Goal: Use online tool/utility: Utilize a website feature to perform a specific function

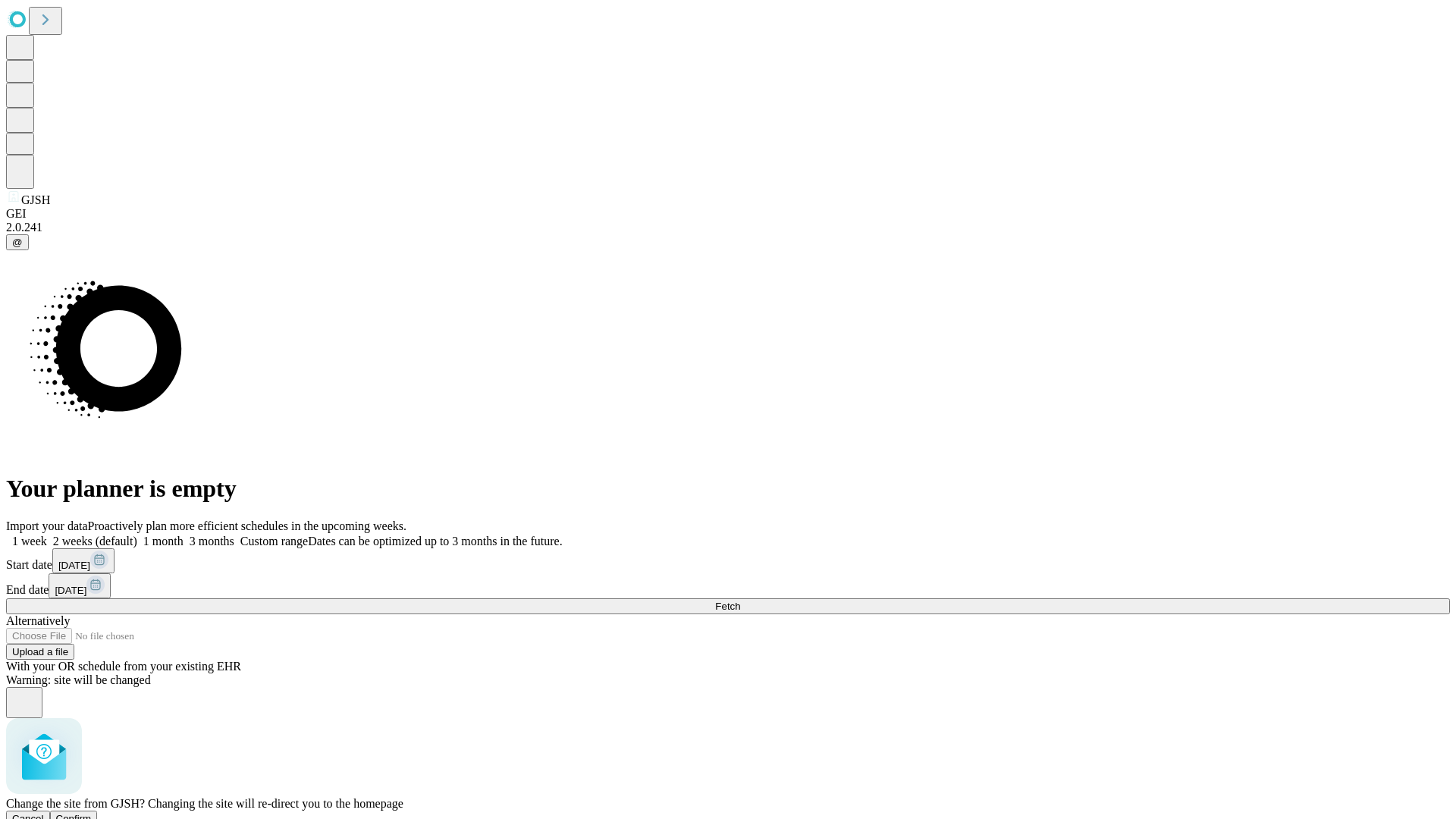
click at [91, 812] on span "Confirm" at bounding box center [74, 817] width 36 height 11
click at [47, 534] on label "1 week" at bounding box center [26, 540] width 41 height 13
click at [740, 600] on span "Fetch" at bounding box center [727, 605] width 25 height 11
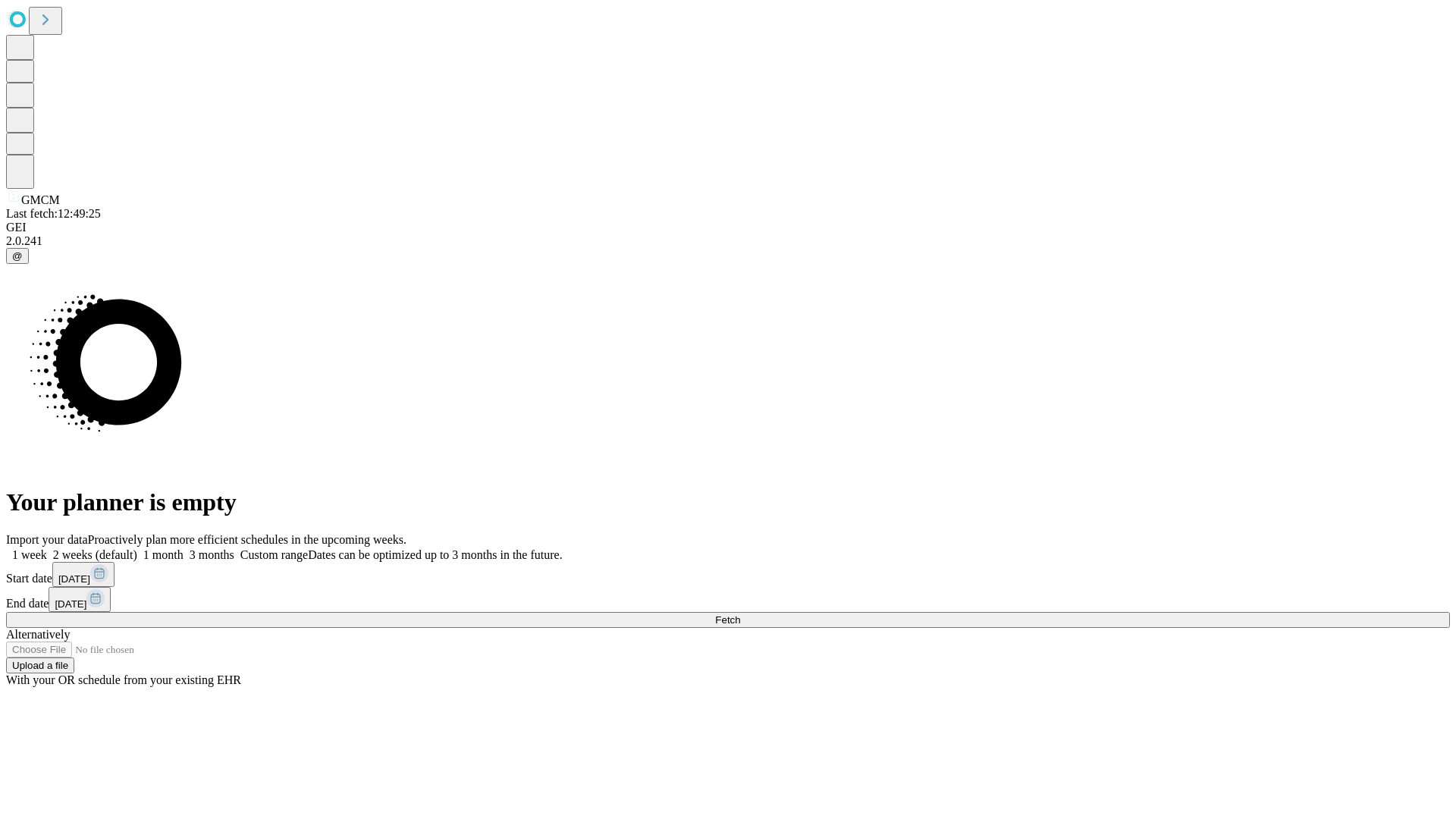
click at [47, 548] on label "1 week" at bounding box center [26, 554] width 41 height 13
click at [740, 614] on span "Fetch" at bounding box center [727, 619] width 25 height 11
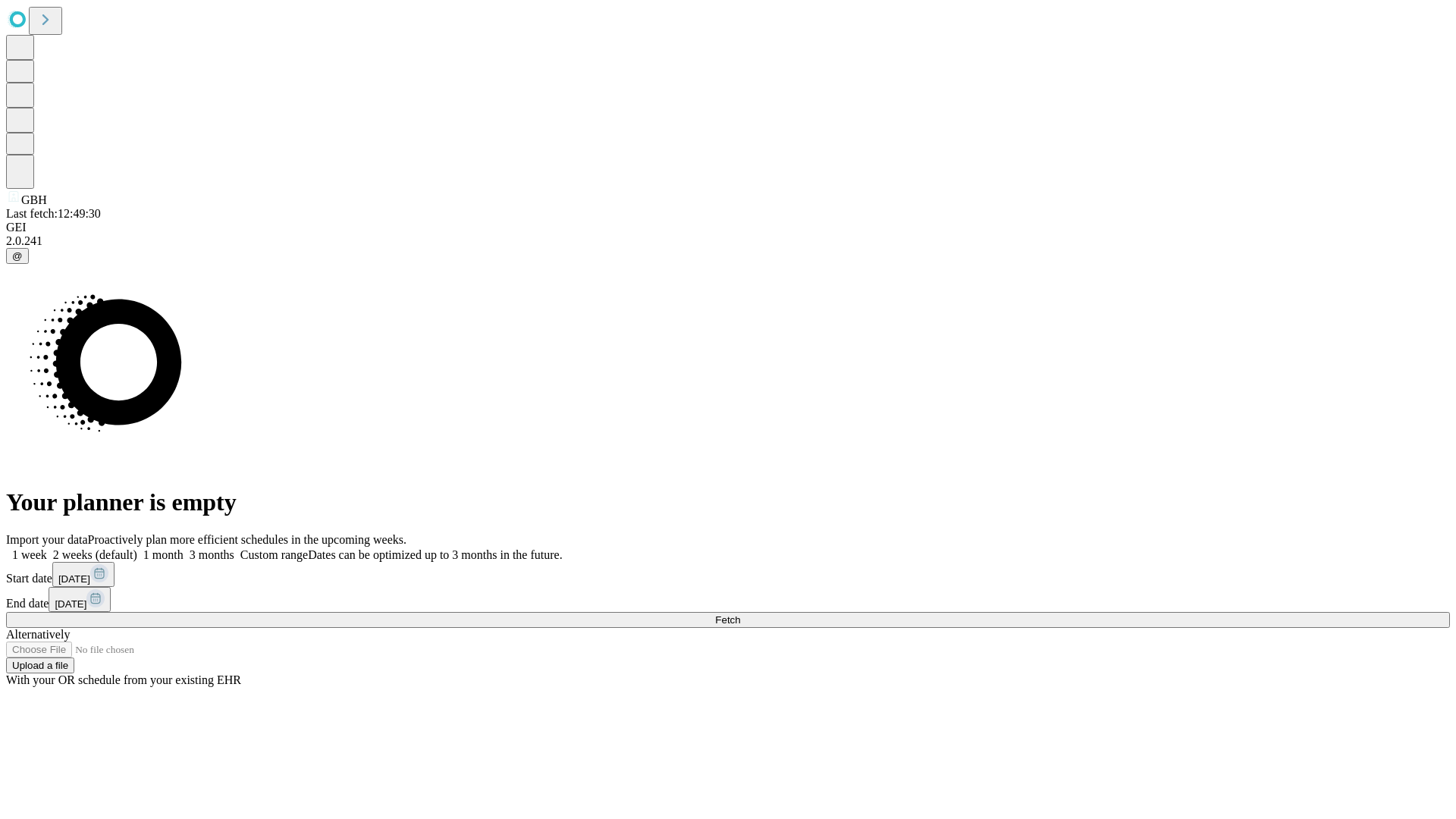
click at [47, 548] on label "1 week" at bounding box center [26, 554] width 41 height 13
click at [740, 614] on span "Fetch" at bounding box center [727, 619] width 25 height 11
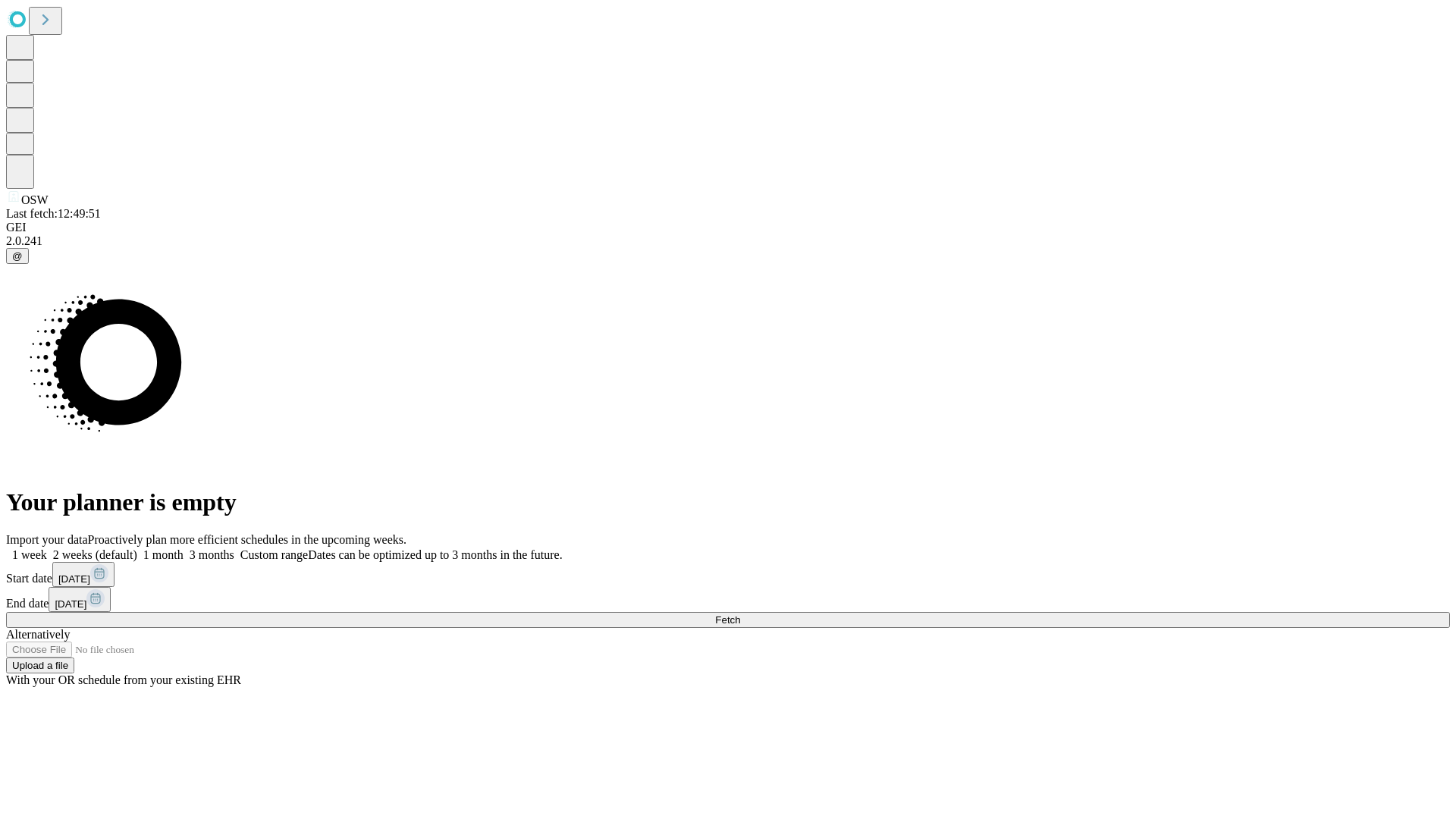
click at [740, 614] on span "Fetch" at bounding box center [727, 619] width 25 height 11
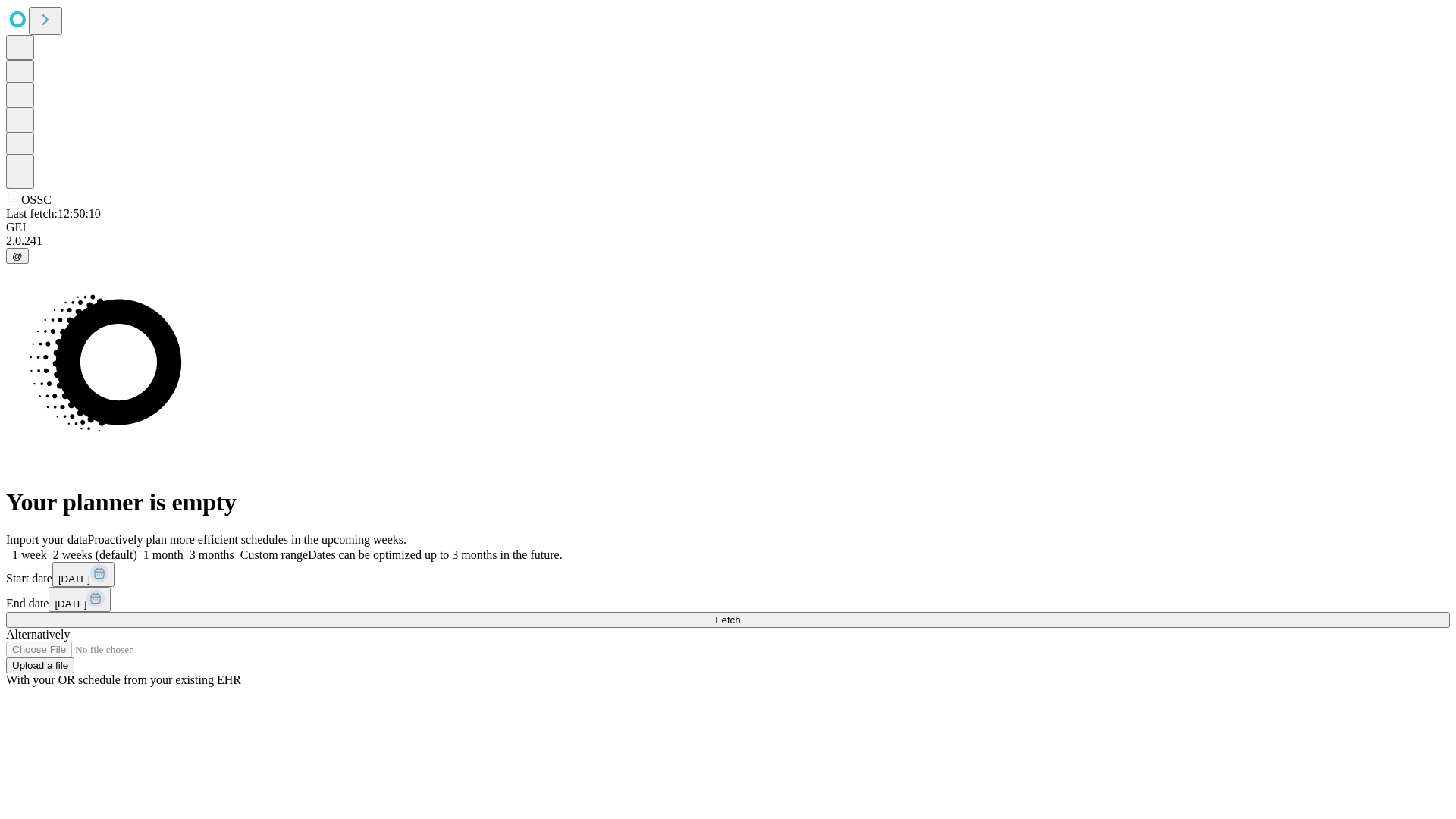
click at [47, 548] on label "1 week" at bounding box center [26, 554] width 41 height 13
click at [740, 614] on span "Fetch" at bounding box center [727, 619] width 25 height 11
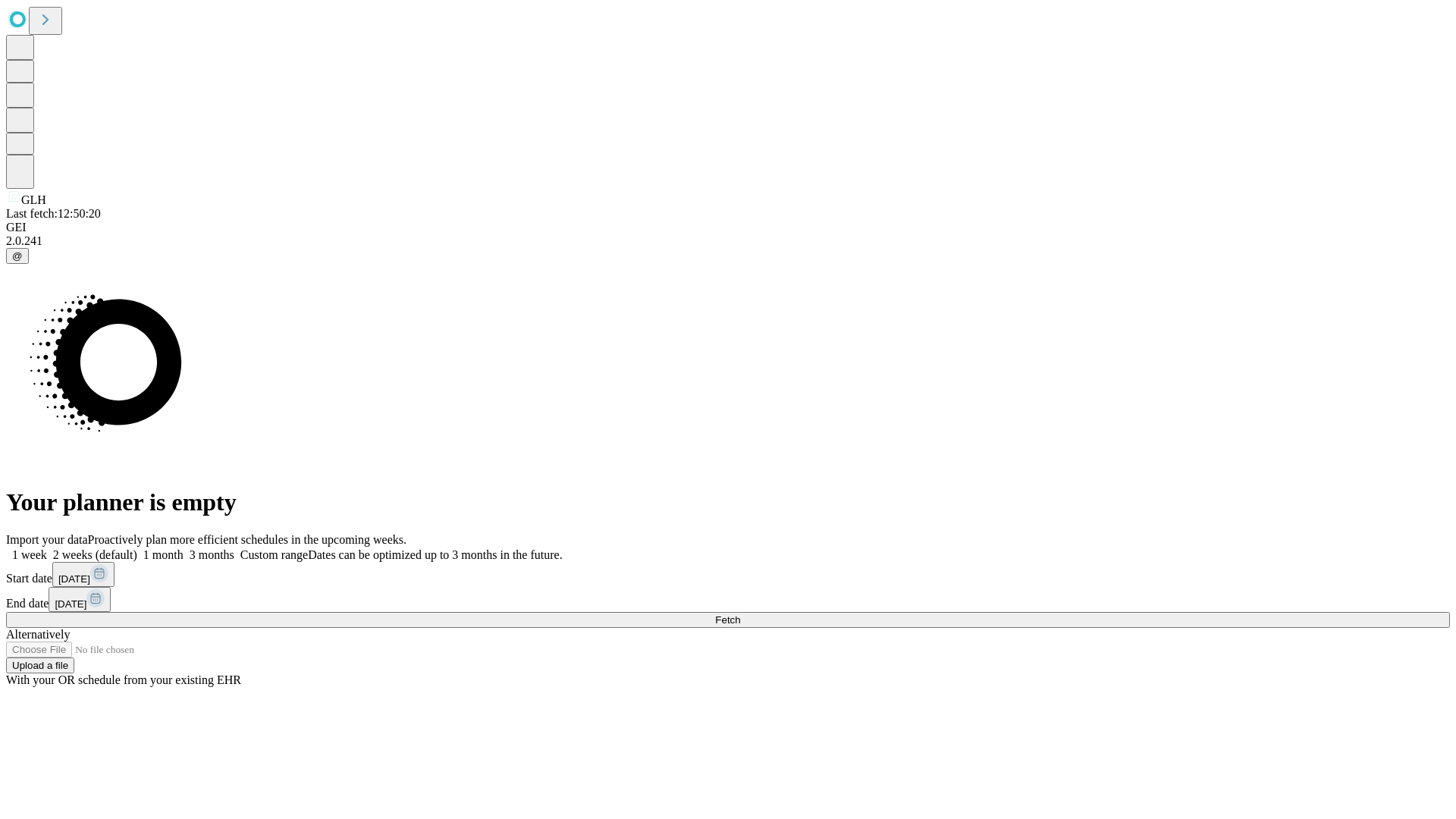
click at [47, 548] on label "1 week" at bounding box center [26, 554] width 41 height 13
click at [740, 614] on span "Fetch" at bounding box center [727, 619] width 25 height 11
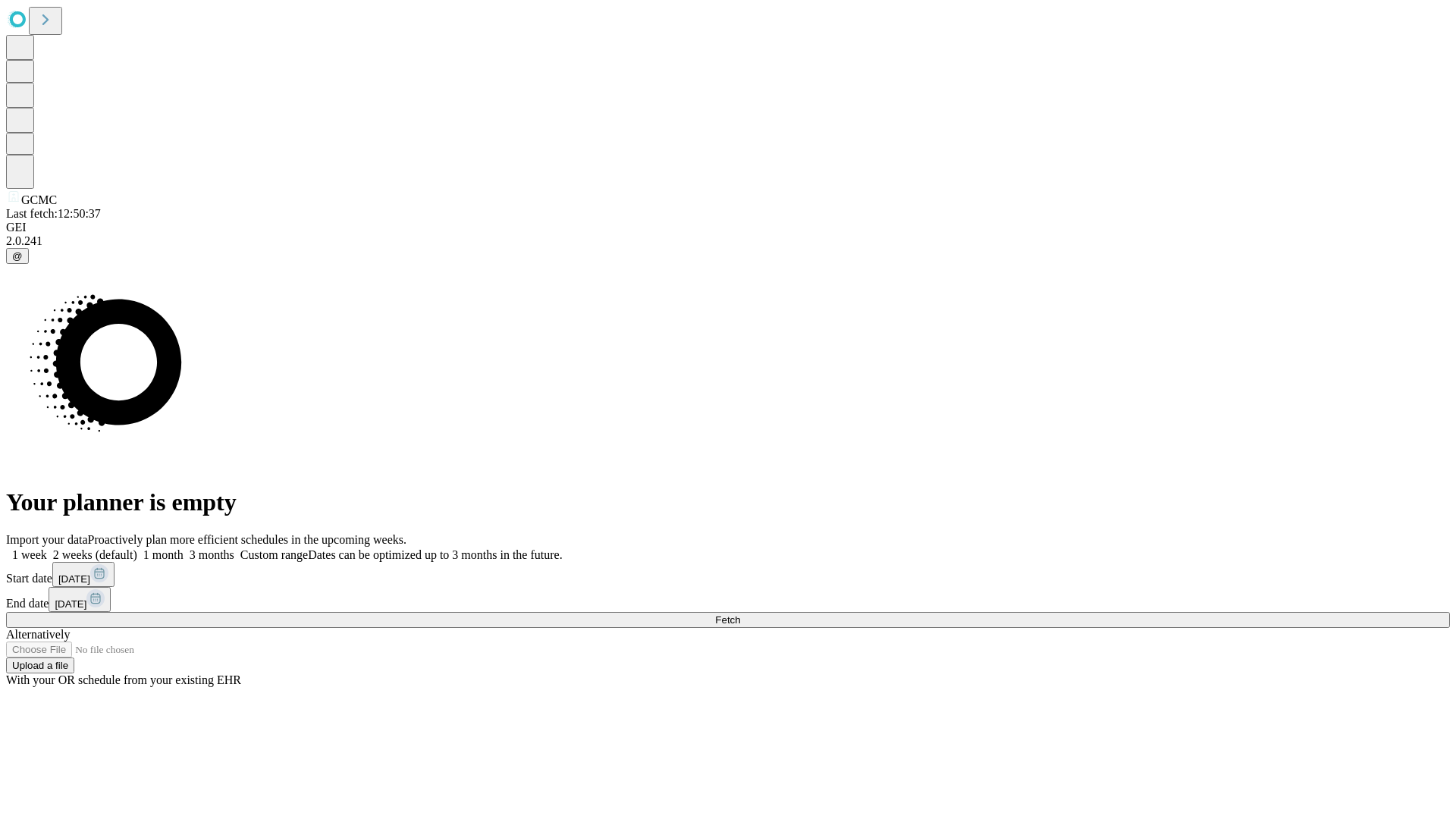
click at [47, 548] on label "1 week" at bounding box center [26, 554] width 41 height 13
click at [740, 614] on span "Fetch" at bounding box center [727, 619] width 25 height 11
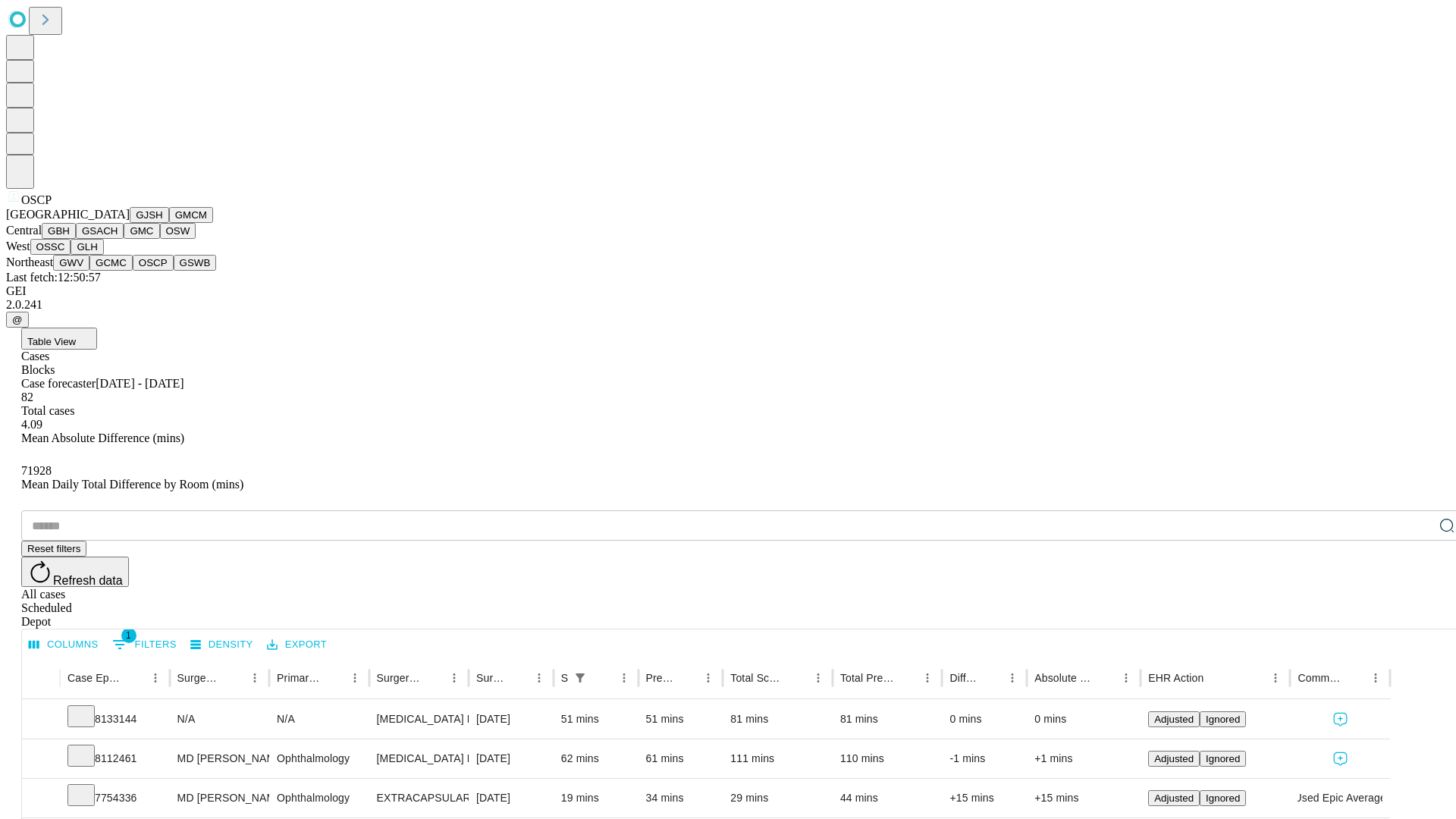
click at [174, 271] on button "GSWB" at bounding box center [195, 263] width 44 height 16
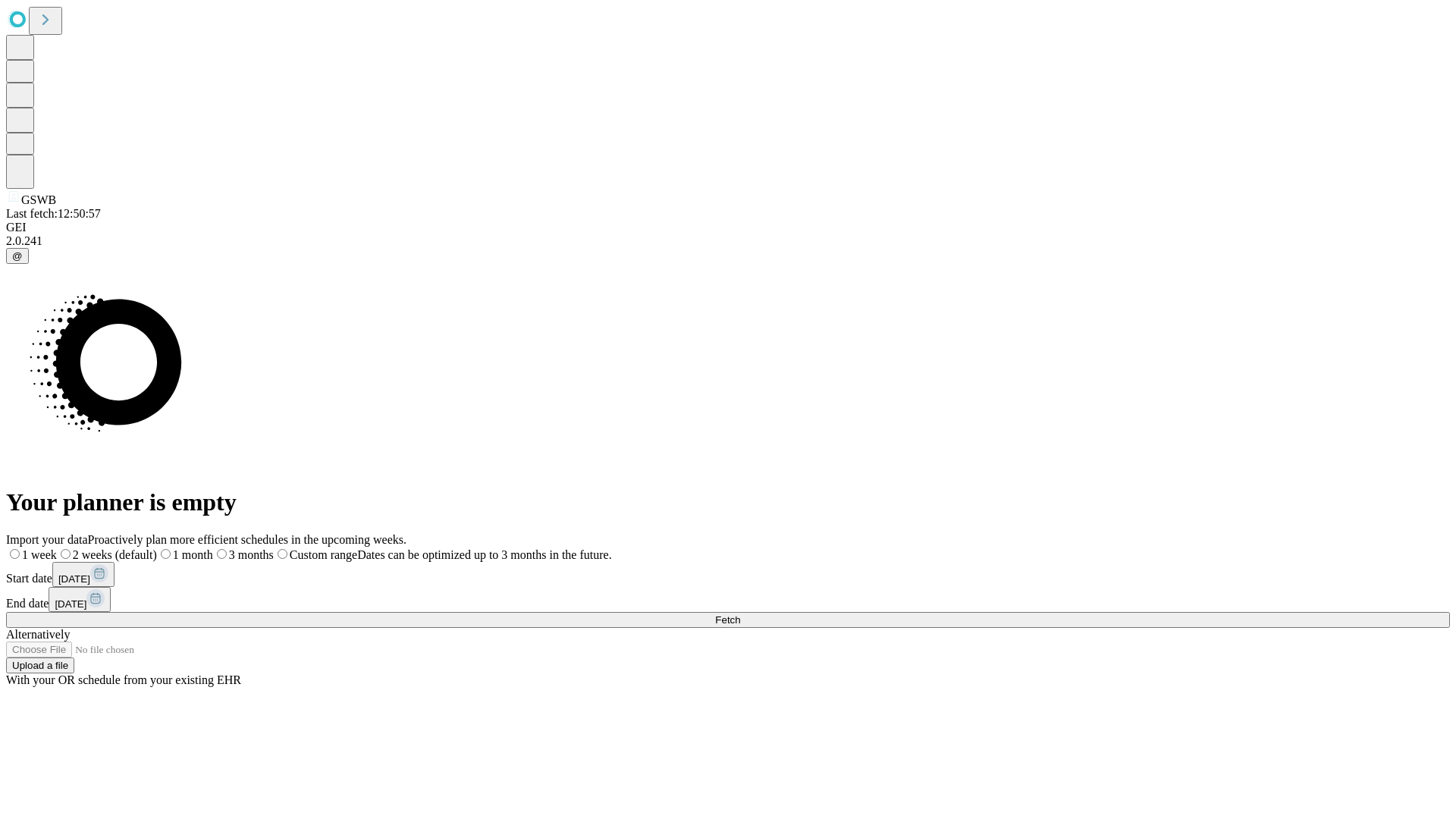
click at [57, 548] on label "1 week" at bounding box center [31, 554] width 51 height 13
click at [740, 614] on span "Fetch" at bounding box center [727, 619] width 25 height 11
